Goal: Transaction & Acquisition: Purchase product/service

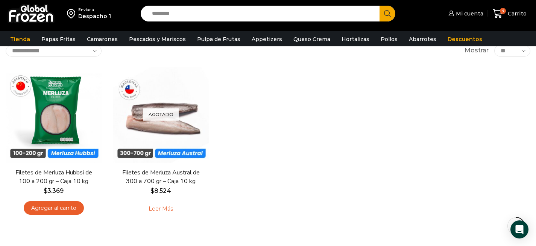
scroll to position [49, 0]
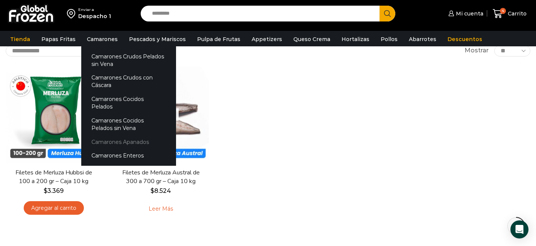
click at [121, 135] on link "Camarones Apanados" at bounding box center [128, 142] width 95 height 14
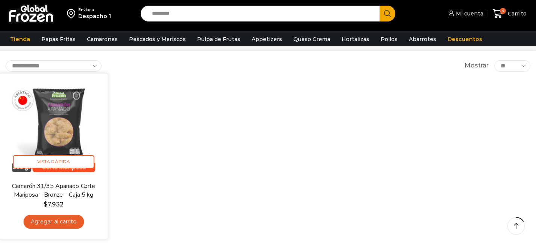
scroll to position [41, 0]
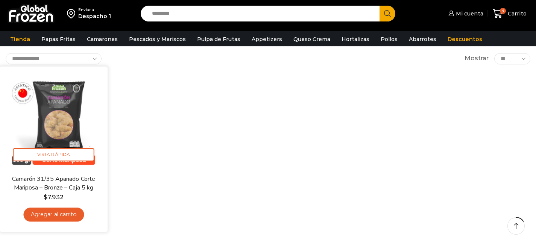
click at [61, 219] on link "Agregar al carrito" at bounding box center [53, 214] width 61 height 14
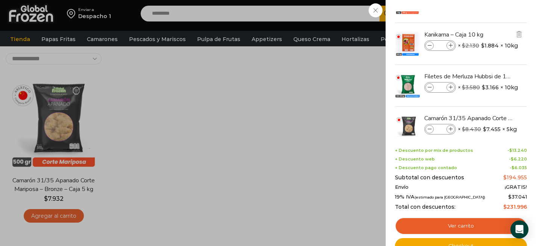
scroll to position [47, 0]
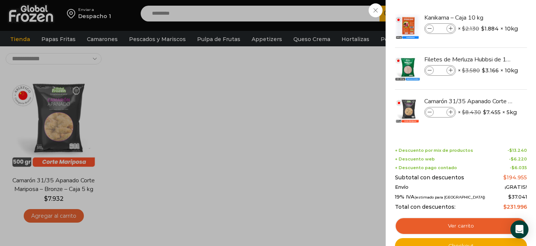
click at [491, 23] on div "5 Carrito 5 5 Shopping Cart *" at bounding box center [510, 14] width 38 height 18
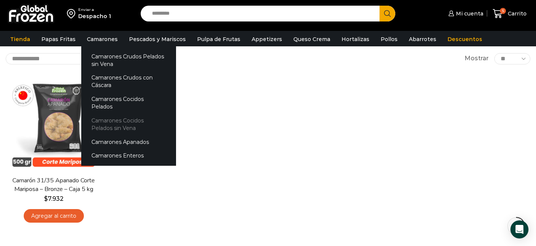
click at [113, 114] on link "Camarones Cocidos Pelados sin Vena" at bounding box center [128, 124] width 95 height 21
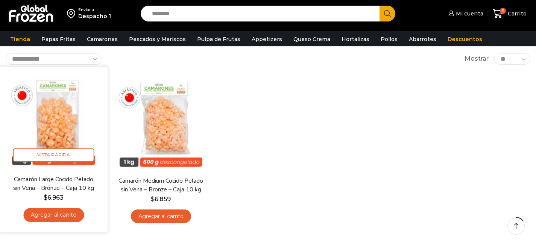
scroll to position [42, 0]
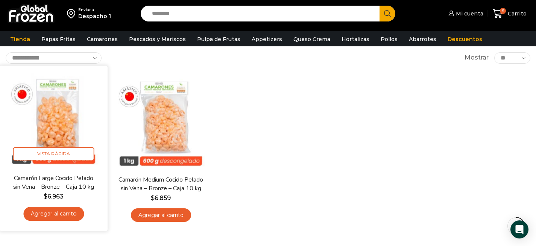
click at [65, 214] on link "Agregar al carrito" at bounding box center [53, 214] width 61 height 14
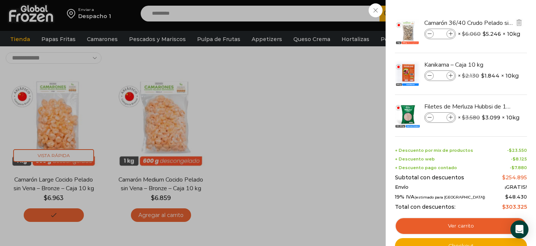
click at [504, 15] on li "Camarón 36/40 Crudo Pelado sin Vena - Bronze - Caja 10 kg Camarón 36/40 Crudo P…" at bounding box center [461, 32] width 134 height 42
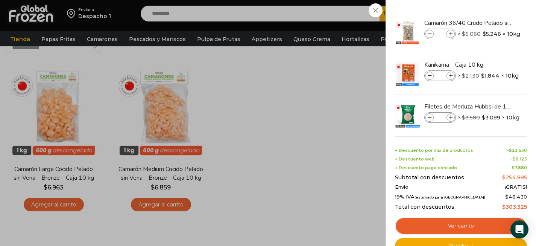
scroll to position [58, 0]
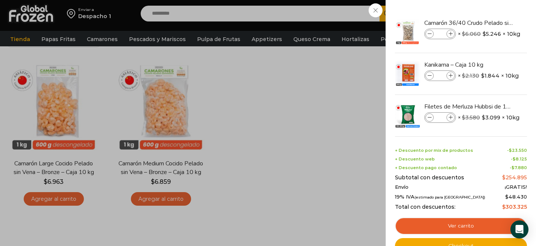
click at [491, 23] on div "6 Carrito 6 6 Shopping Cart *" at bounding box center [510, 14] width 38 height 18
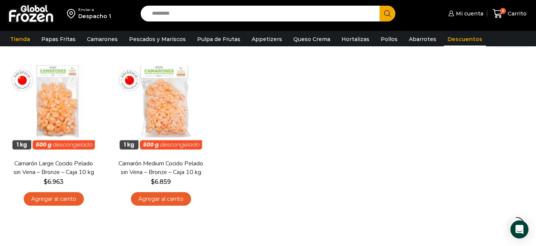
click at [444, 38] on link "Descuentos" at bounding box center [465, 39] width 42 height 14
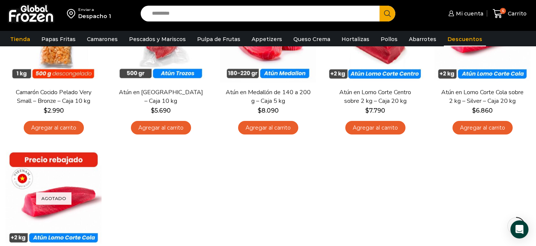
scroll to position [46, 0]
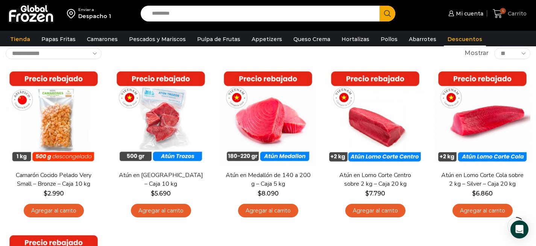
click at [505, 12] on span "6" at bounding box center [503, 11] width 6 height 6
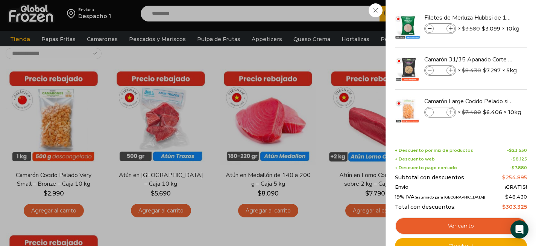
scroll to position [51, 0]
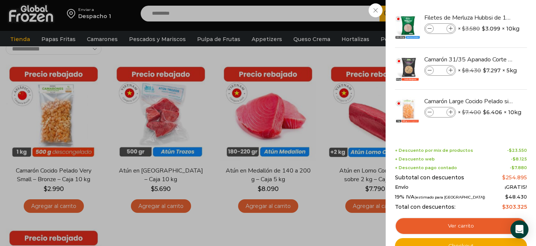
click at [491, 23] on div "6 Carrito 6 6 Shopping Cart * $" at bounding box center [510, 14] width 38 height 18
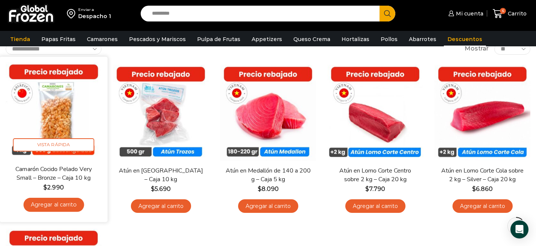
click at [75, 203] on link "Agregar al carrito" at bounding box center [53, 204] width 61 height 14
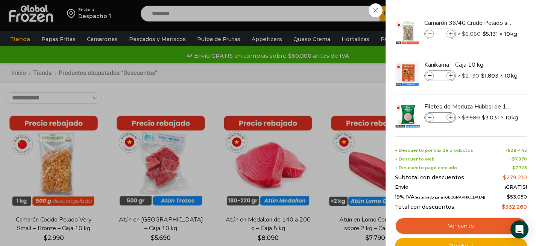
scroll to position [0, 0]
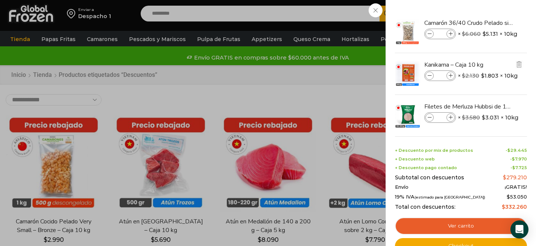
click at [451, 74] on icon at bounding box center [451, 76] width 4 height 4
type input "*"
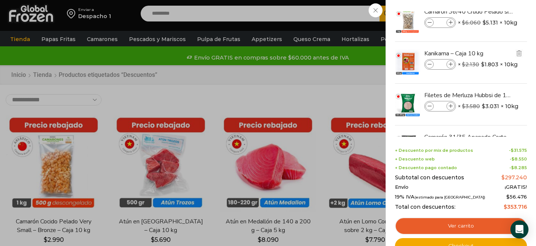
scroll to position [5, 0]
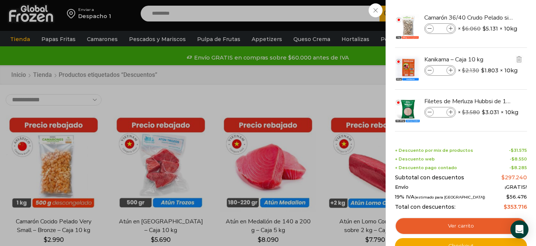
click at [428, 71] on icon at bounding box center [430, 70] width 4 height 4
type input "*"
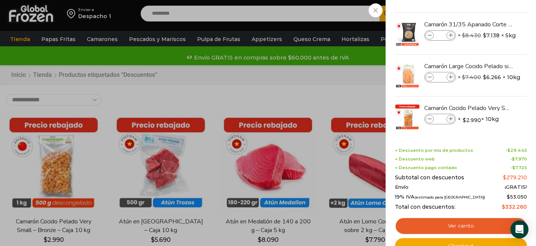
scroll to position [131, 0]
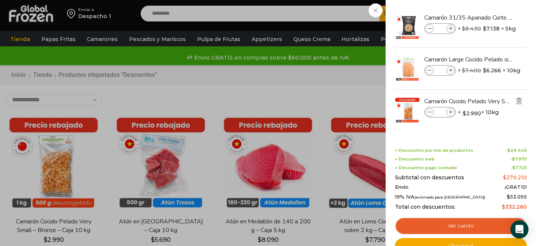
click at [516, 99] on img "Eliminar Camarón Cocido Pelado Very Small - Bronze - Caja 10 kg del carrito" at bounding box center [519, 100] width 7 height 7
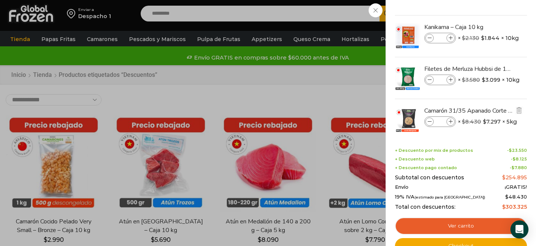
scroll to position [89, 0]
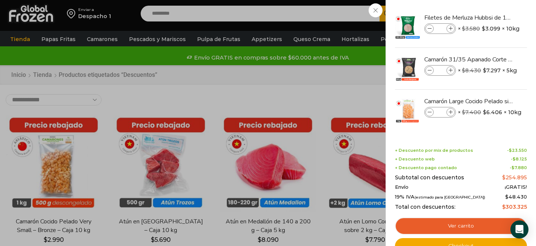
click at [491, 23] on div "6 Carrito 6 6 Shopping Cart" at bounding box center [510, 14] width 38 height 18
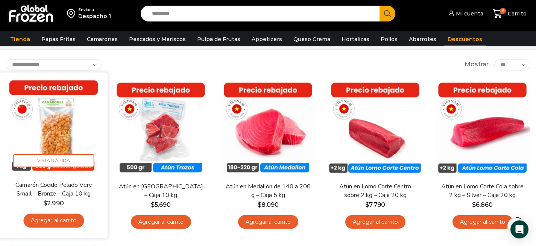
scroll to position [36, 0]
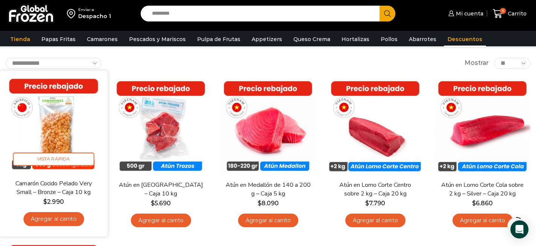
click at [54, 218] on link "Agregar al carrito" at bounding box center [53, 219] width 61 height 14
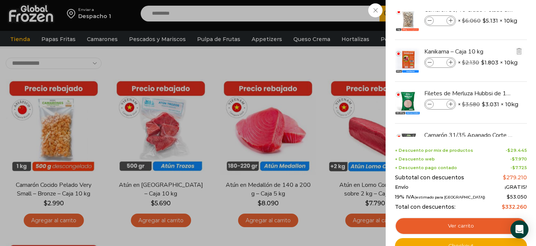
scroll to position [0, 0]
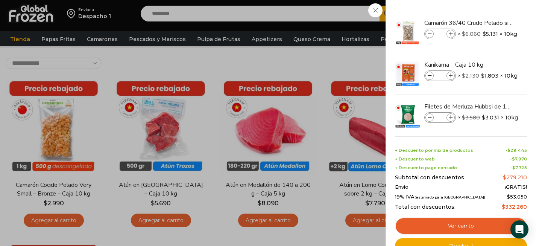
click at [491, 13] on div "7 Carrito 7 7 Shopping Cart *" at bounding box center [510, 14] width 38 height 18
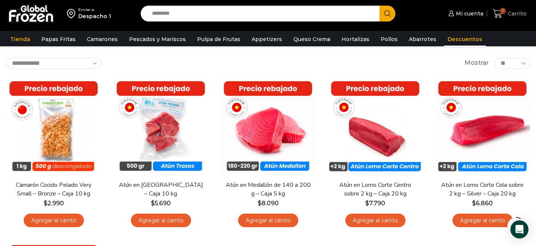
click at [497, 11] on icon at bounding box center [498, 14] width 10 height 10
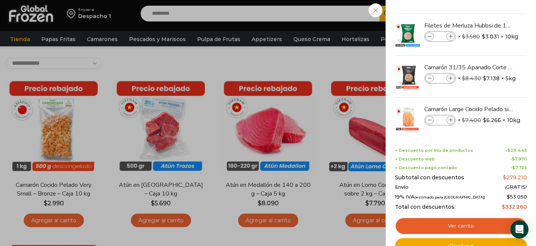
scroll to position [131, 0]
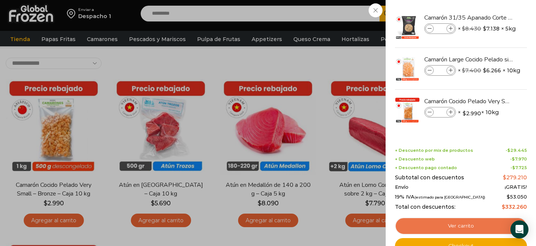
click at [458, 221] on link "Ver carrito" at bounding box center [461, 225] width 132 height 17
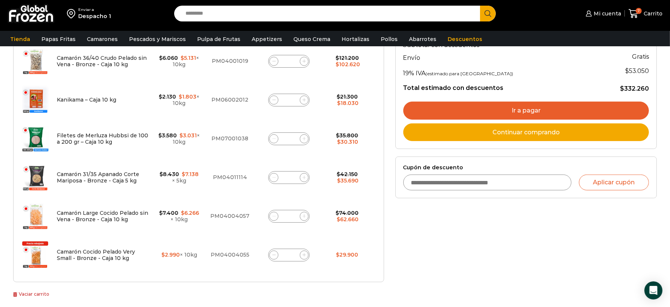
scroll to position [138, 0]
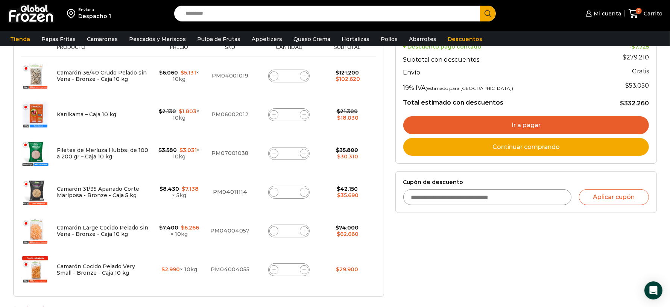
click at [453, 122] on link "Ir a pagar" at bounding box center [526, 125] width 246 height 18
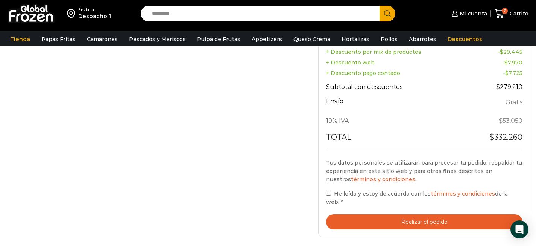
scroll to position [392, 0]
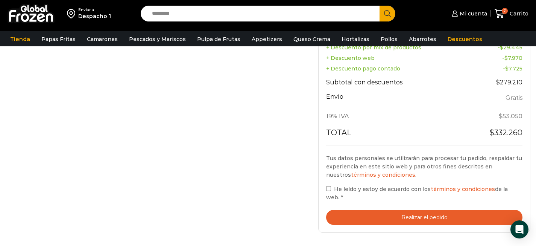
click at [358, 215] on button "Realizar el pedido" at bounding box center [424, 217] width 196 height 15
